Goal: Task Accomplishment & Management: Complete application form

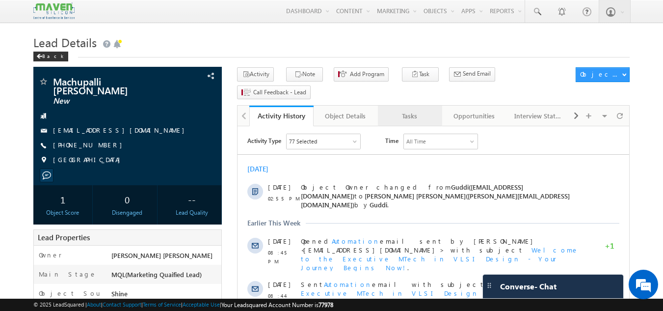
click at [418, 110] on div "Tasks" at bounding box center [410, 116] width 48 height 12
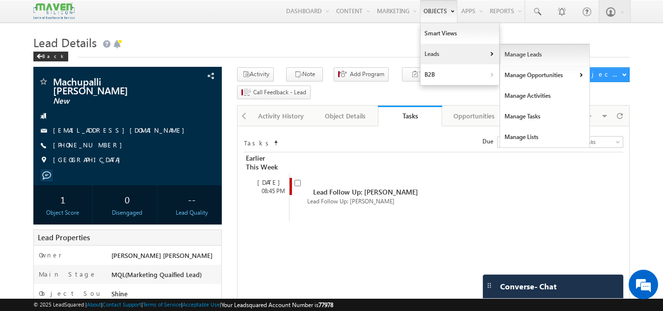
click at [508, 59] on link "Manage Leads" at bounding box center [545, 54] width 90 height 21
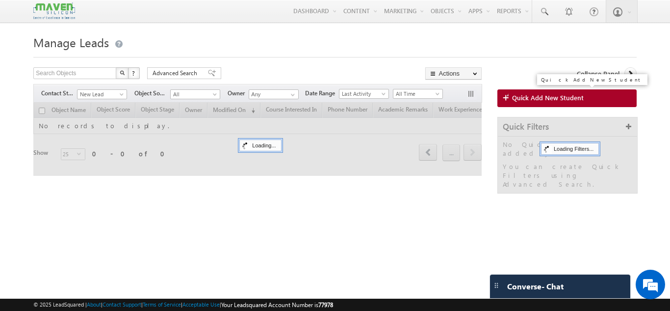
click at [543, 102] on span "Quick Add New Student" at bounding box center [548, 97] width 72 height 9
